Goal: Transaction & Acquisition: Obtain resource

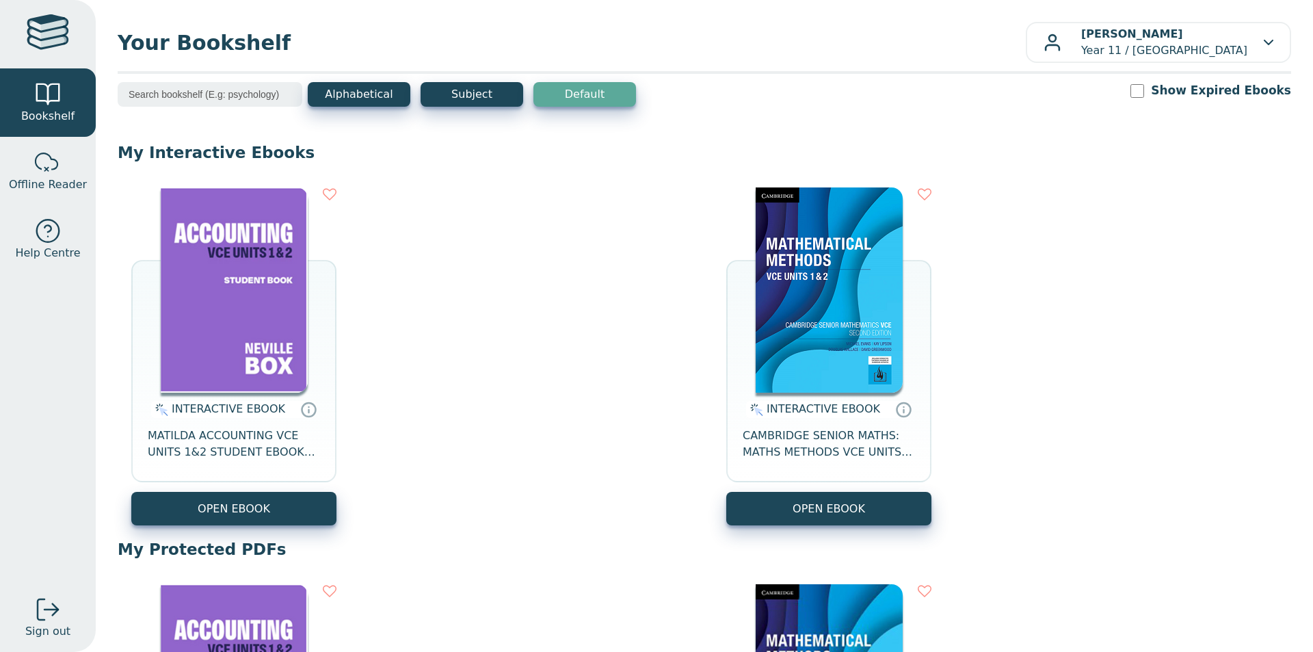
click at [215, 298] on img at bounding box center [234, 289] width 147 height 205
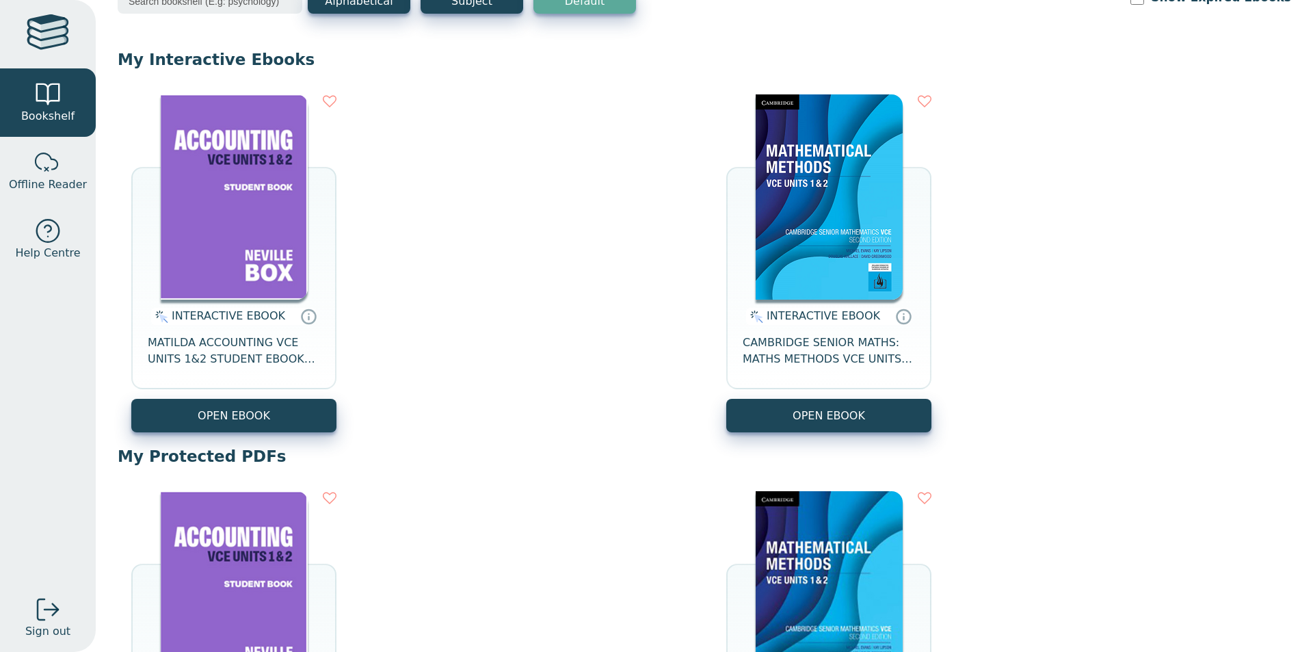
scroll to position [94, 0]
drag, startPoint x: 897, startPoint y: 78, endPoint x: 855, endPoint y: 7, distance: 82.5
click at [897, 77] on div "My Interactive Ebooks INTERACTIVE EBOOK MATILDA ACCOUNTING VCE UNITS 1&2 STUDEN…" at bounding box center [705, 644] width 1174 height 1190
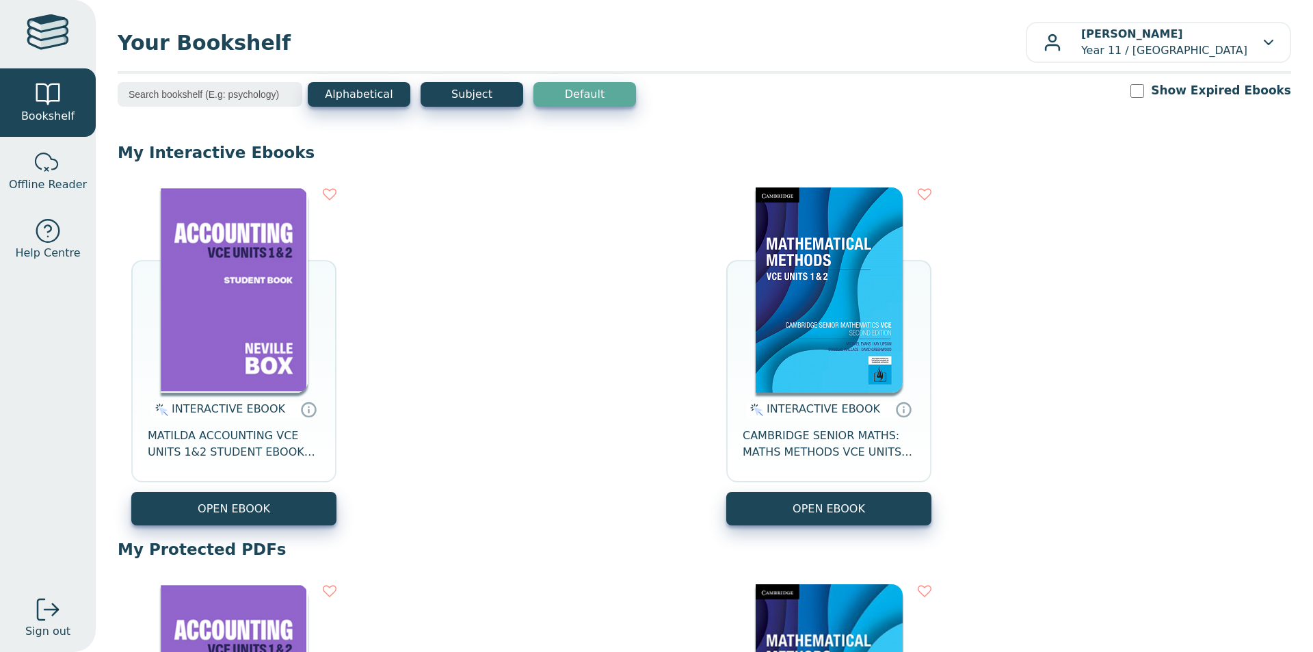
click at [289, 527] on div "INTERACTIVE EBOOK MATILDA ACCOUNTING VCE UNITS 1&2 STUDENT EBOOK 7E OPEN EBOOK …" at bounding box center [705, 356] width 1174 height 365
click at [296, 515] on button "OPEN EBOOK" at bounding box center [233, 509] width 205 height 34
